Goal: Communication & Community: Participate in discussion

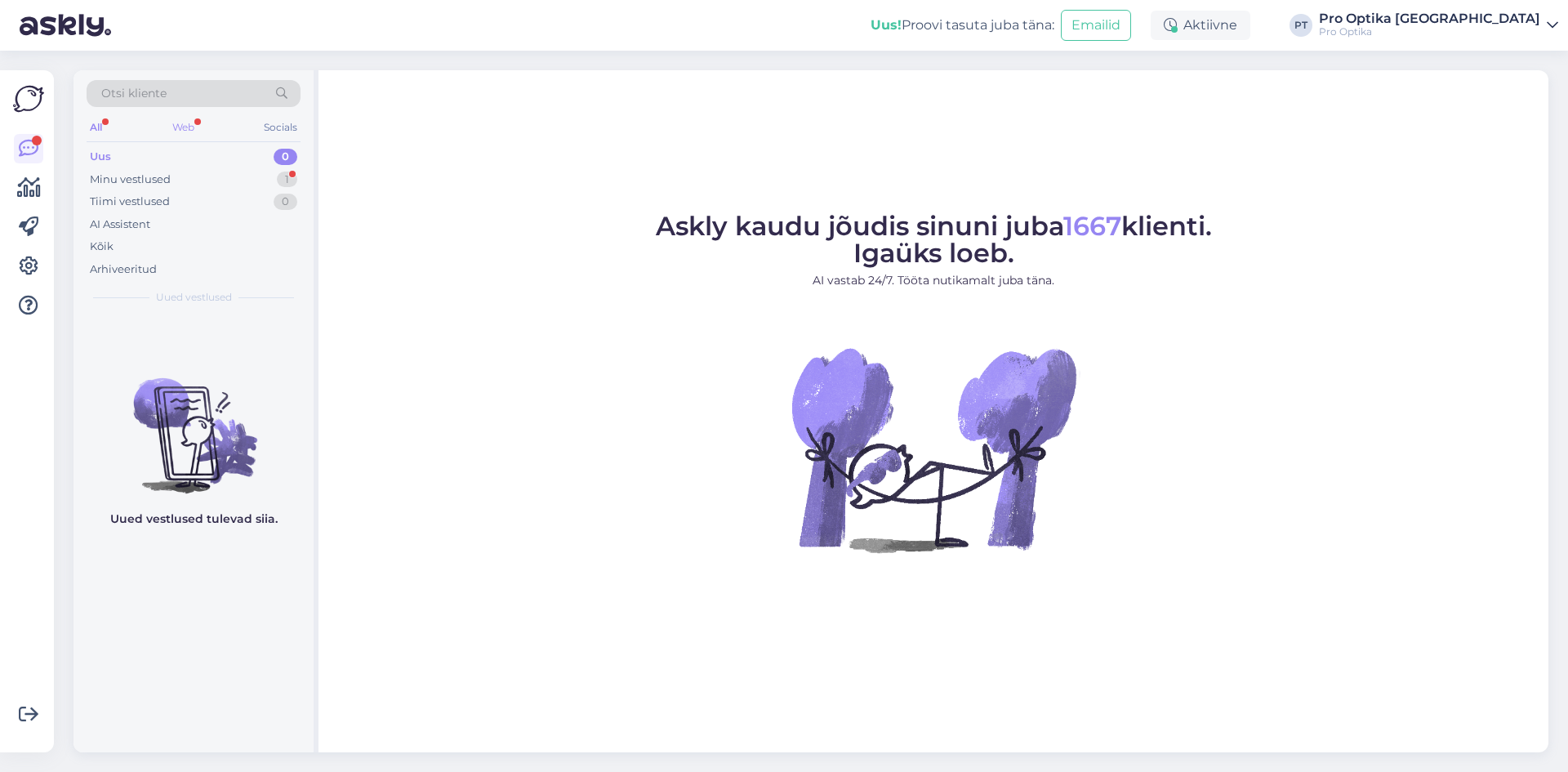
click at [194, 120] on div "Web" at bounding box center [183, 128] width 29 height 21
click at [197, 179] on div "Minu vestlused 1" at bounding box center [193, 180] width 214 height 23
click at [179, 134] on div "Web" at bounding box center [183, 128] width 29 height 21
click at [173, 172] on div "Minu vestlused 1" at bounding box center [193, 180] width 214 height 23
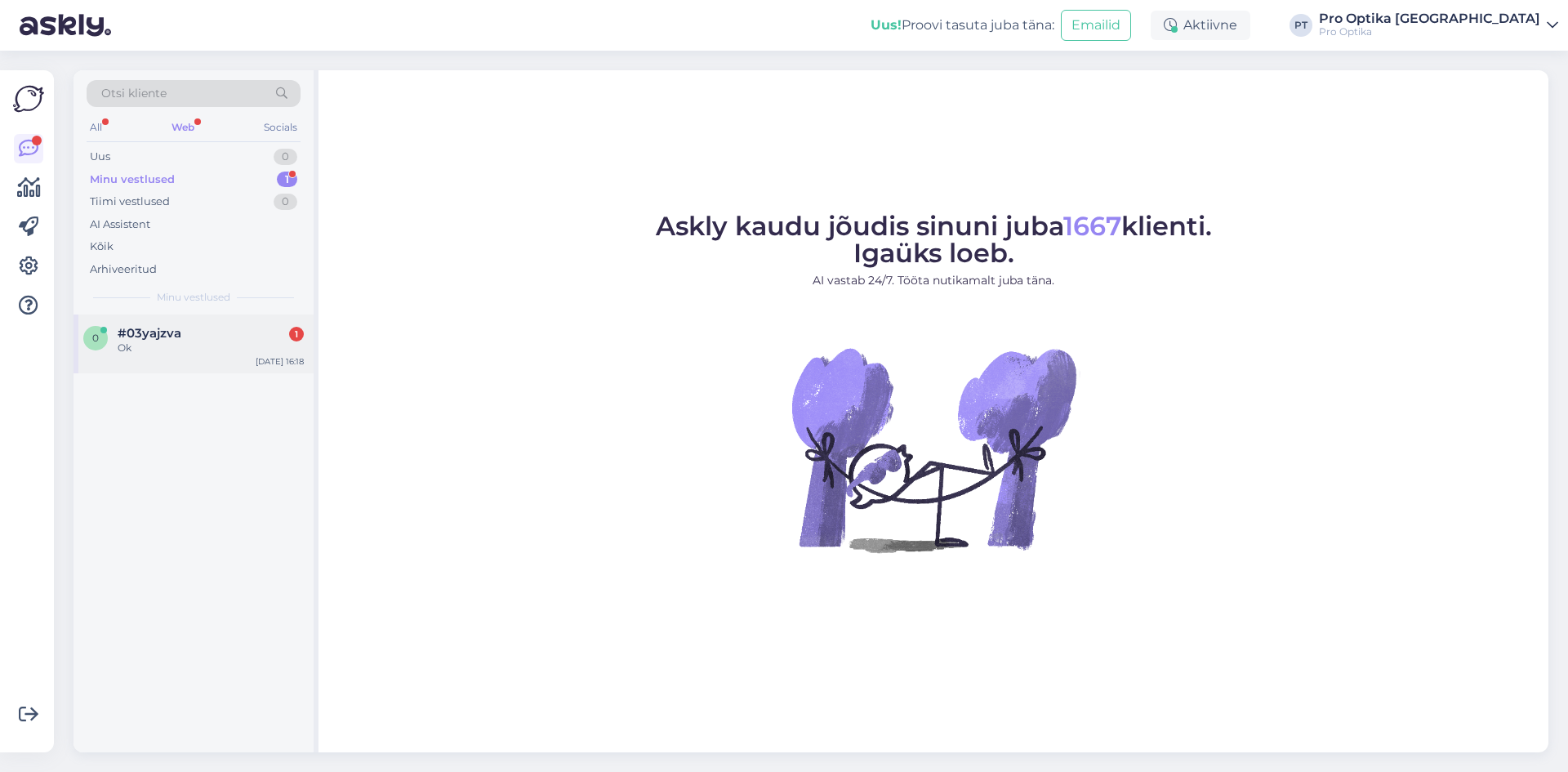
click at [217, 335] on div "#03yajzva 1" at bounding box center [210, 332] width 186 height 14
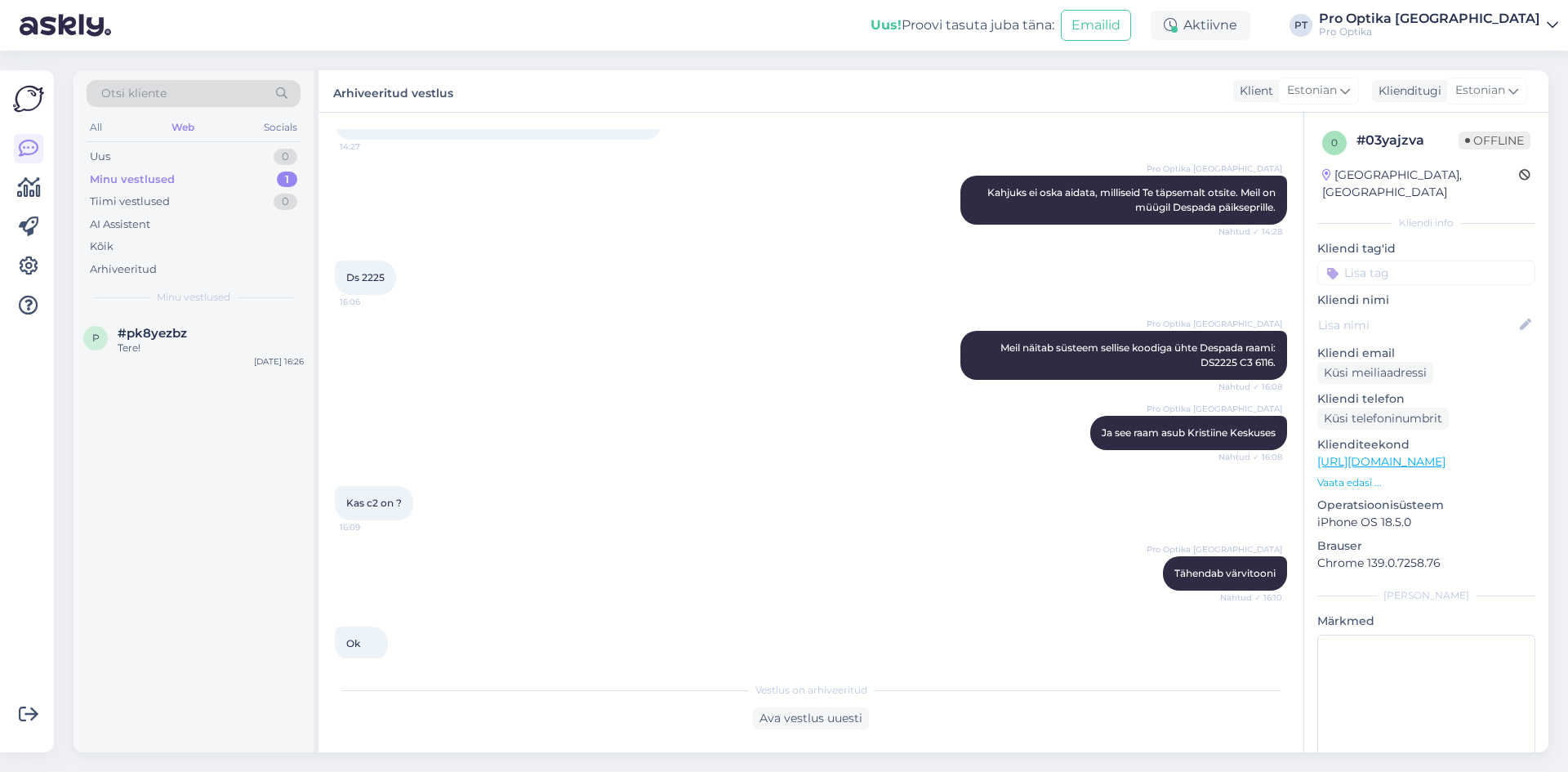
scroll to position [421, 0]
